Goal: Task Accomplishment & Management: Manage account settings

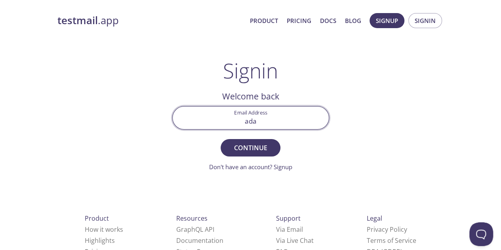
drag, startPoint x: 253, startPoint y: 121, endPoint x: 211, endPoint y: 117, distance: 42.1
click at [215, 118] on input "ada" at bounding box center [251, 118] width 156 height 23
paste input "[PERSON_NAME][EMAIL_ADDRESS][DOMAIN_NAME]"
type input "[PERSON_NAME][EMAIL_ADDRESS][DOMAIN_NAME]"
click at [221, 139] on button "Continue" at bounding box center [250, 147] width 59 height 17
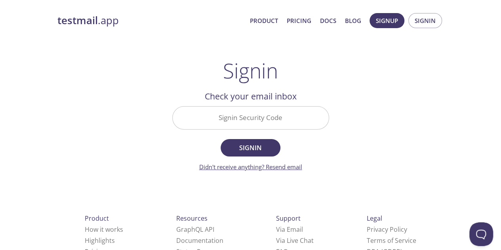
click at [284, 166] on link "Didn't receive anything? Resend email" at bounding box center [250, 167] width 103 height 8
click at [271, 117] on input "Signin Security Code" at bounding box center [251, 118] width 156 height 23
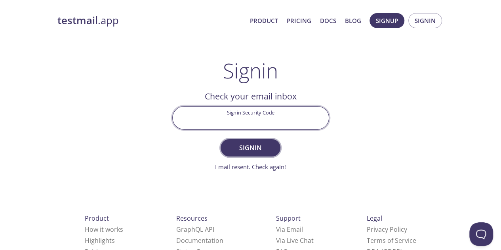
paste input "GJYMTMC"
type input "GJYMTMC"
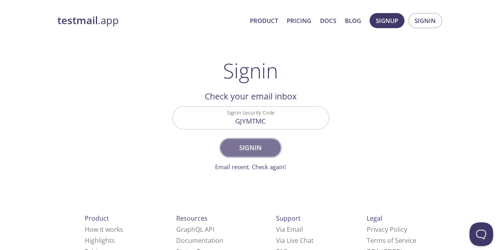
click at [244, 152] on span "Signin" at bounding box center [250, 147] width 42 height 11
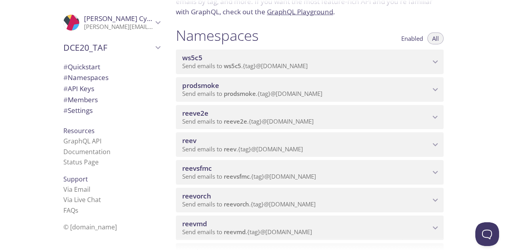
scroll to position [79, 0]
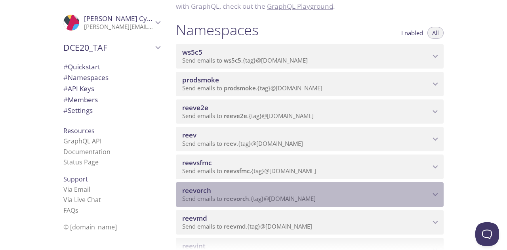
click at [220, 192] on span "reevorch" at bounding box center [306, 190] width 248 height 9
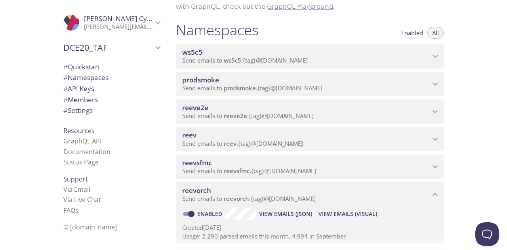
click at [346, 215] on span "View Emails (Visual)" at bounding box center [347, 214] width 59 height 10
